Goal: Task Accomplishment & Management: Use online tool/utility

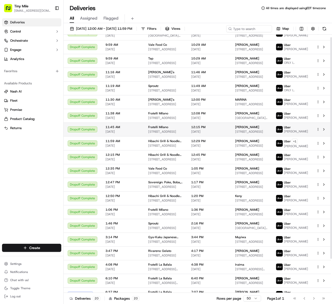
scroll to position [43, 0]
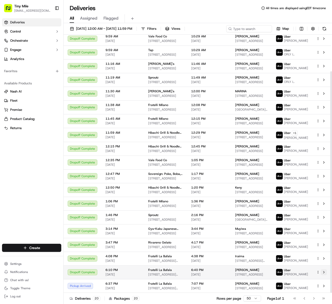
click at [322, 272] on button at bounding box center [324, 272] width 6 height 6
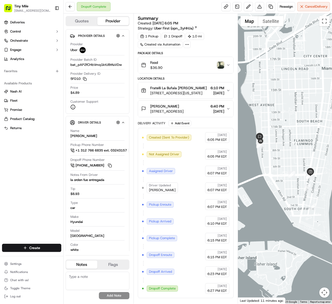
click at [218, 69] on img "button" at bounding box center [220, 64] width 7 height 7
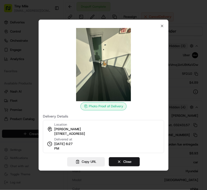
click at [105, 49] on img at bounding box center [103, 64] width 73 height 73
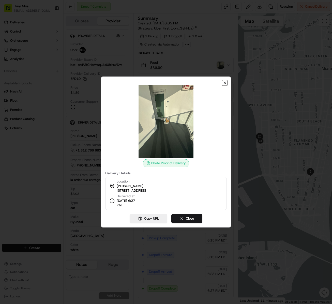
click at [226, 83] on icon "button" at bounding box center [225, 83] width 4 height 4
